Goal: Task Accomplishment & Management: Complete application form

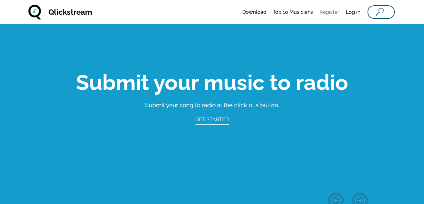
click at [333, 12] on link "Register" at bounding box center [329, 12] width 20 height 12
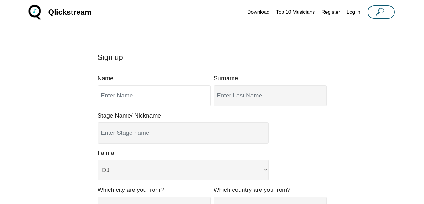
click at [149, 89] on input "text" at bounding box center [154, 95] width 113 height 21
type input "Wasif"
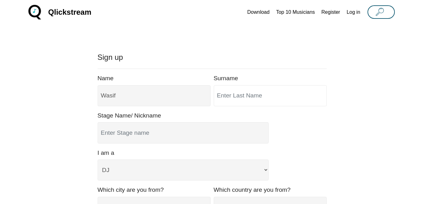
type input "[PERSON_NAME]"
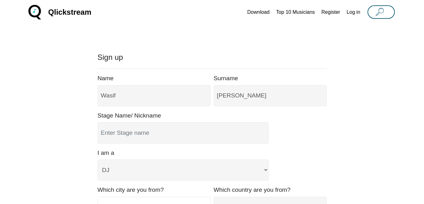
type input "[GEOGRAPHIC_DATA]"
select select "[GEOGRAPHIC_DATA]"
type input "[EMAIL_ADDRESS][DOMAIN_NAME]"
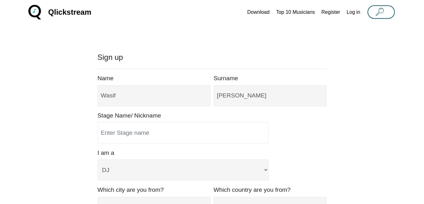
click at [129, 136] on input "text" at bounding box center [183, 132] width 171 height 21
type input "Wasif"
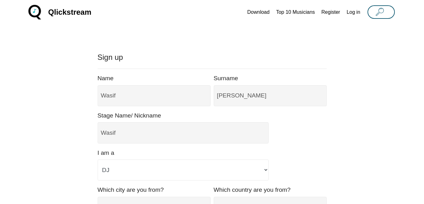
click at [120, 163] on select "DJ Blogger Journalist Digital Creator Fashion-Retailer Producer Music Compiler …" at bounding box center [183, 170] width 171 height 21
select select "Other"
click at [98, 160] on select "DJ Blogger Journalist Digital Creator Fashion-Retailer Producer Music Compiler …" at bounding box center [183, 170] width 171 height 21
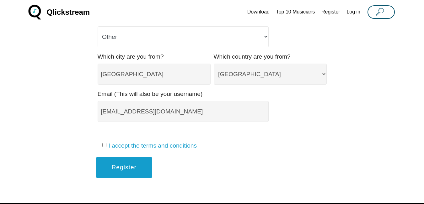
scroll to position [140, 0]
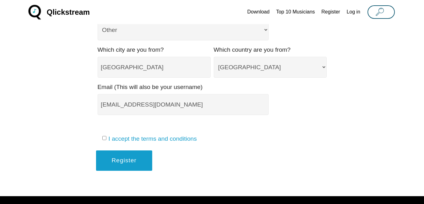
click at [104, 138] on conditions-formbuilder-2y "checkbox" at bounding box center [104, 138] width 4 height 4
checkbox conditions-formbuilder-2y "true"
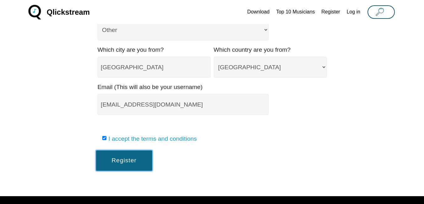
click at [123, 160] on button "Register" at bounding box center [124, 161] width 56 height 20
